Goal: Task Accomplishment & Management: Manage account settings

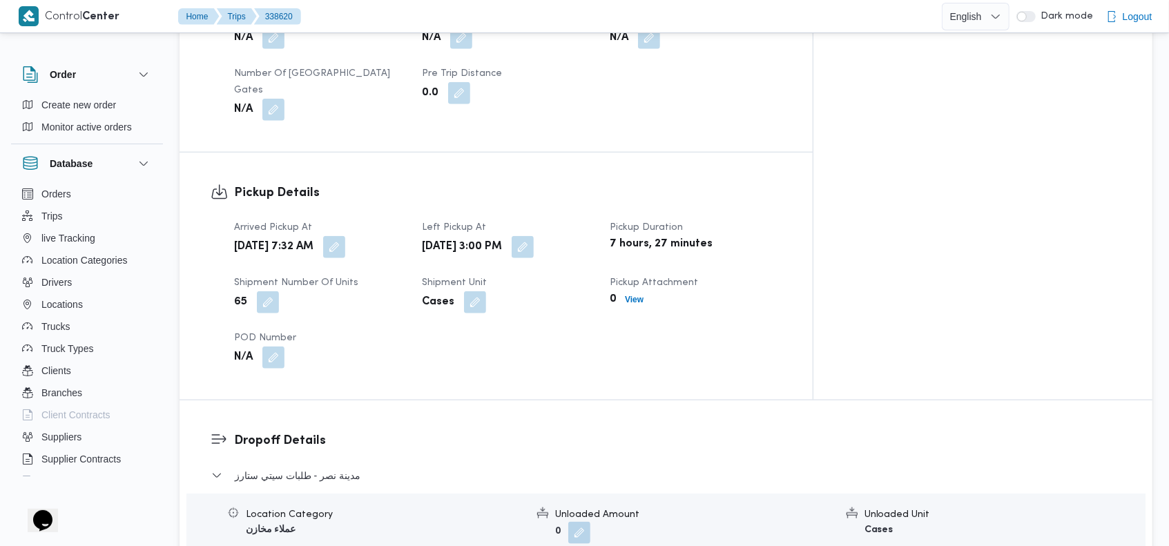
scroll to position [812, 0]
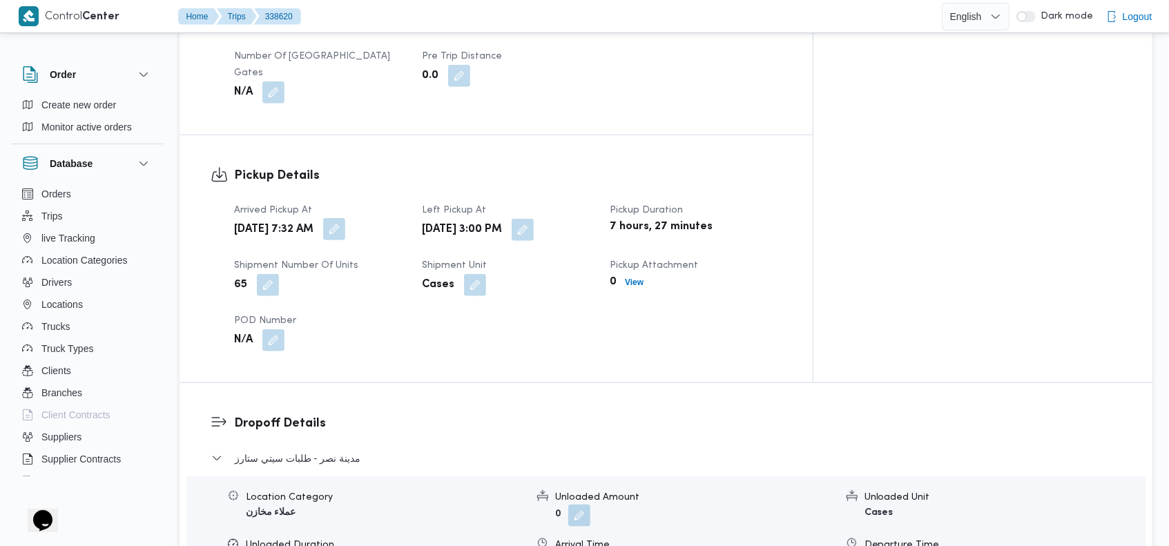
click at [345, 218] on button "button" at bounding box center [334, 229] width 22 height 22
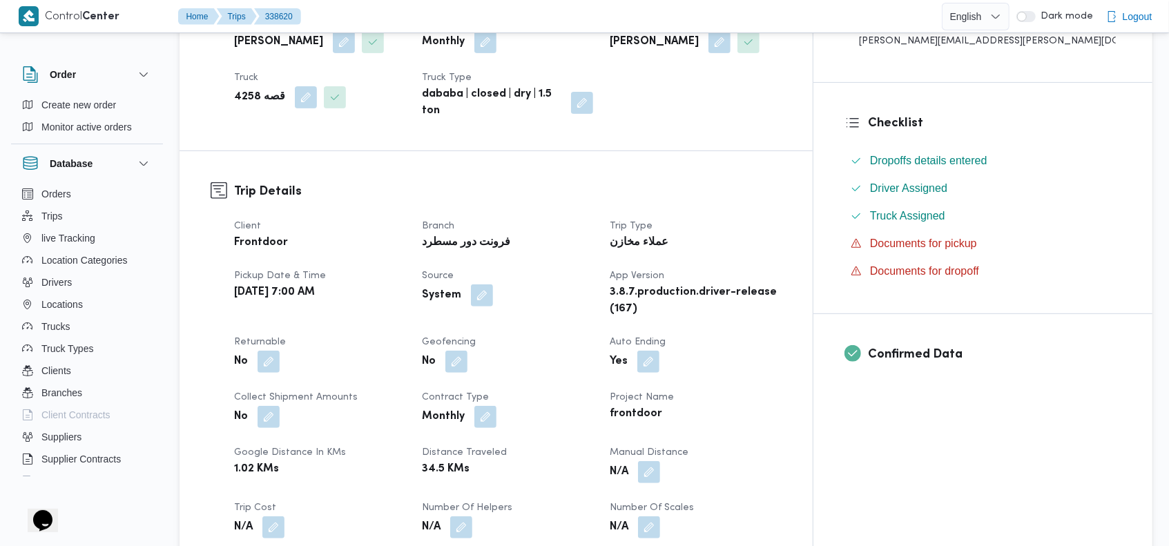
scroll to position [247, 0]
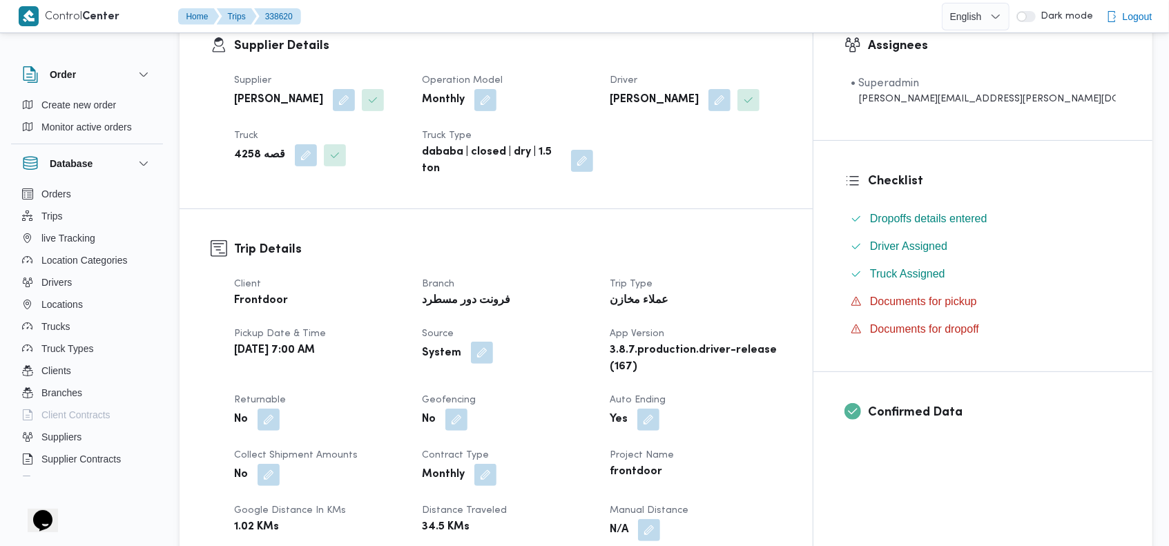
click at [493, 342] on button "button" at bounding box center [482, 353] width 22 height 22
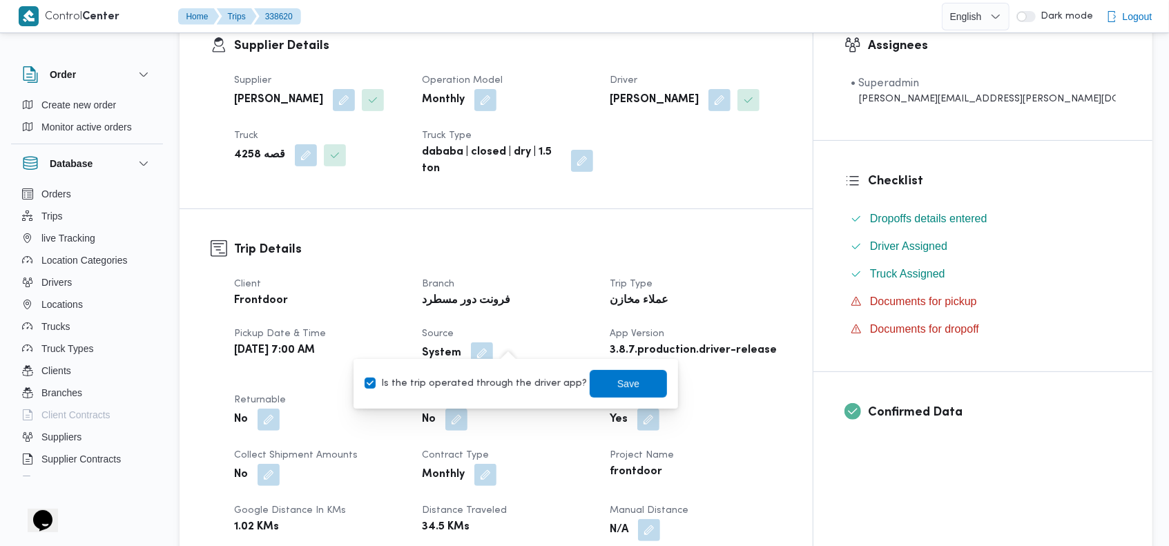
click at [482, 380] on label "Is the trip operated through the driver app?" at bounding box center [476, 384] width 222 height 17
checkbox input "false"
click at [597, 398] on div "Is the trip operated through the driver app? Save" at bounding box center [515, 384] width 305 height 30
click at [617, 379] on span "Save" at bounding box center [628, 383] width 22 height 17
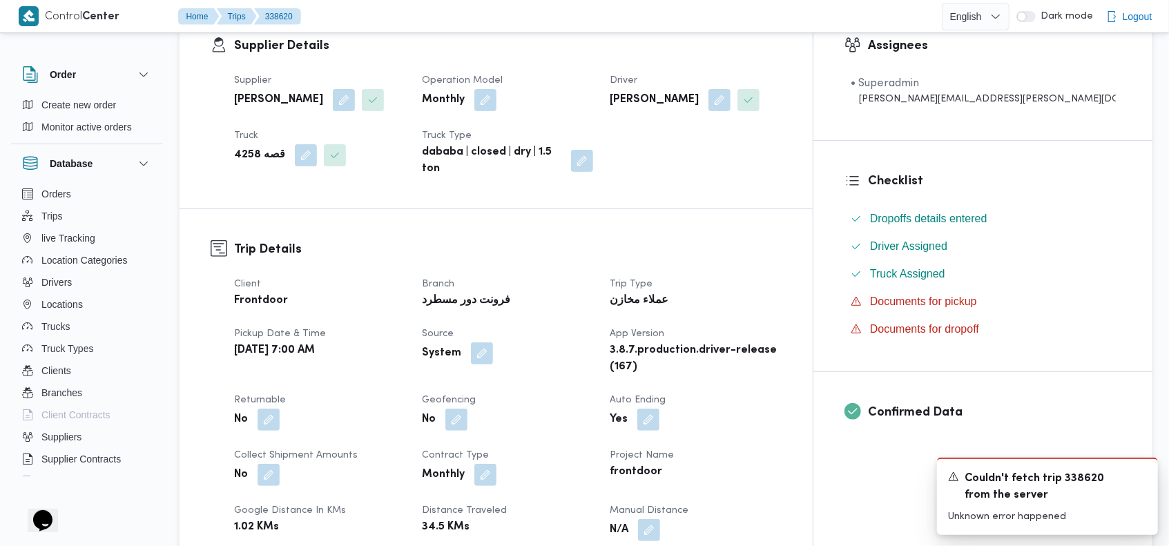
click at [630, 268] on div "Client Frontdoor Branch فرونت دور مسطرد Trip Type عملاء مخازن Pickup date & tim…" at bounding box center [508, 472] width 564 height 409
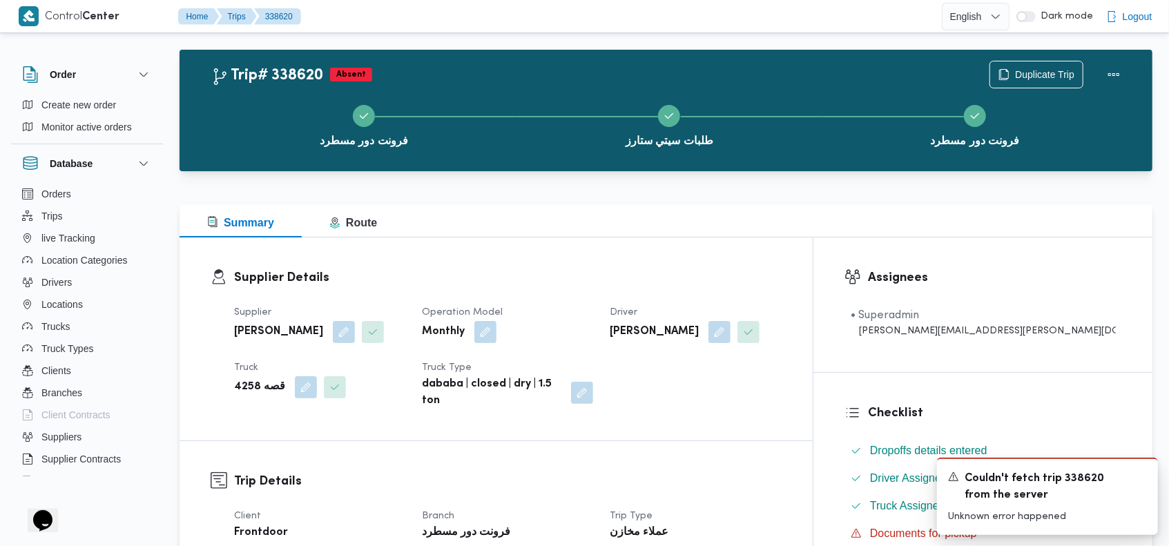
scroll to position [0, 0]
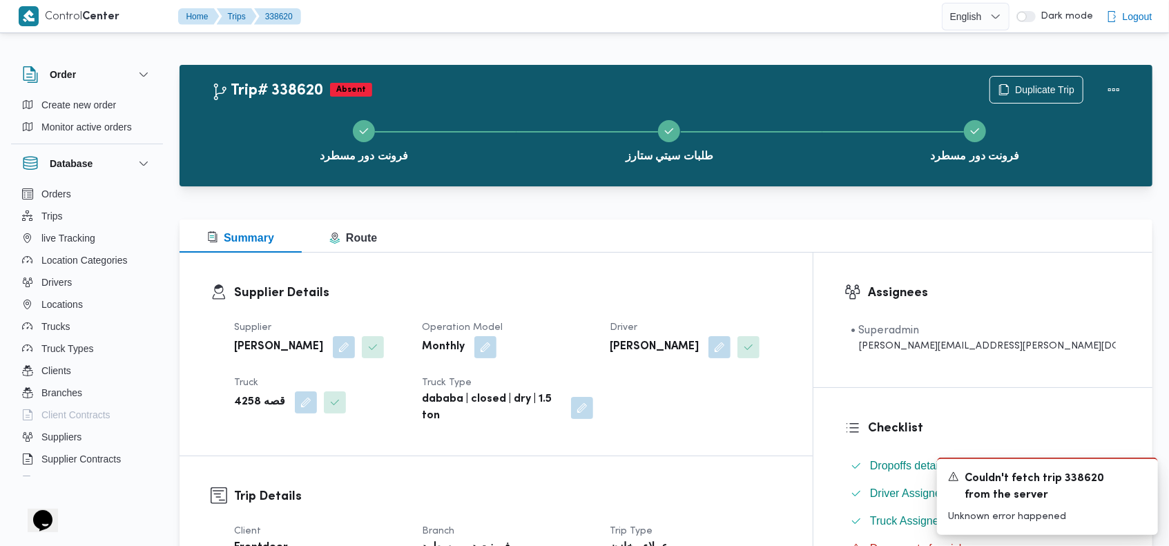
click at [582, 82] on div "Trip# 338620 Absent Duplicate Trip" at bounding box center [669, 90] width 916 height 28
